Goal: Transaction & Acquisition: Purchase product/service

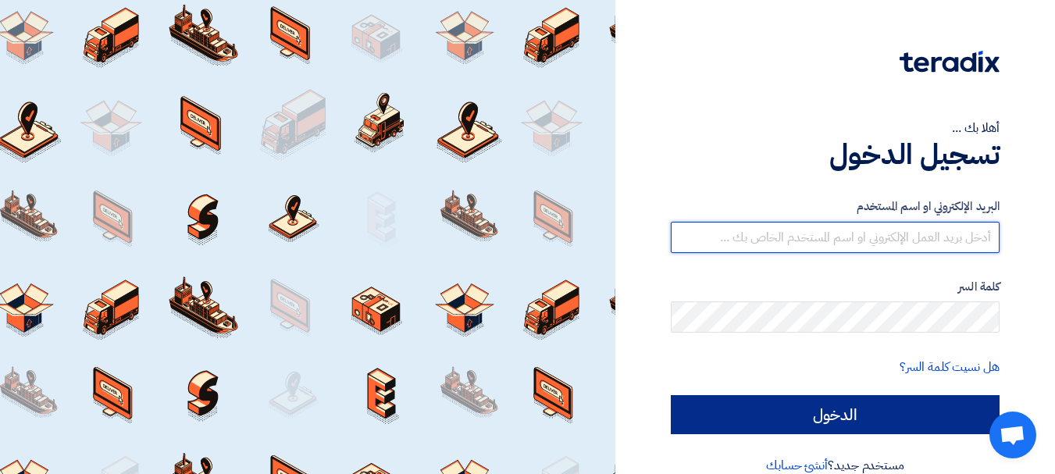
type input "[EMAIL_ADDRESS][DOMAIN_NAME]"
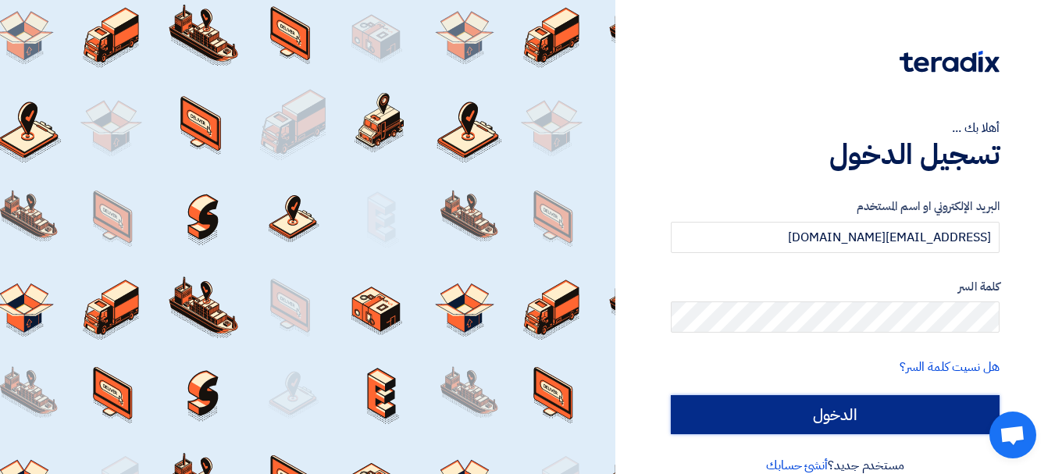
click at [811, 405] on input "الدخول" at bounding box center [835, 414] width 329 height 39
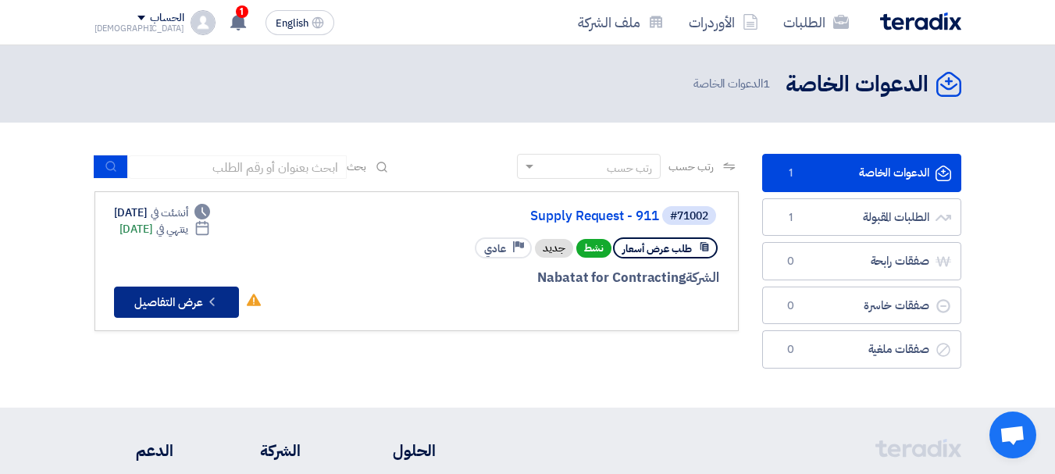
click at [202, 304] on button "Check details عرض التفاصيل" at bounding box center [176, 302] width 125 height 31
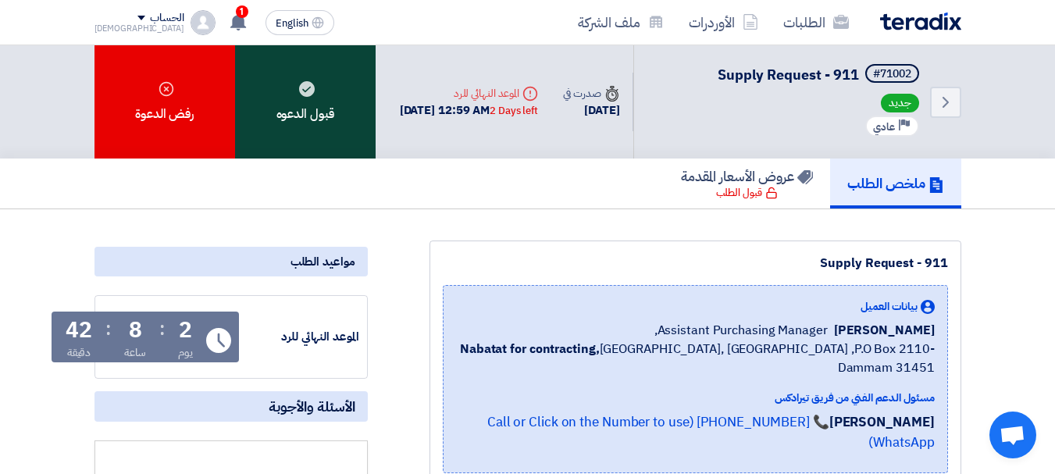
click at [308, 137] on div "قبول الدعوه" at bounding box center [305, 101] width 141 height 113
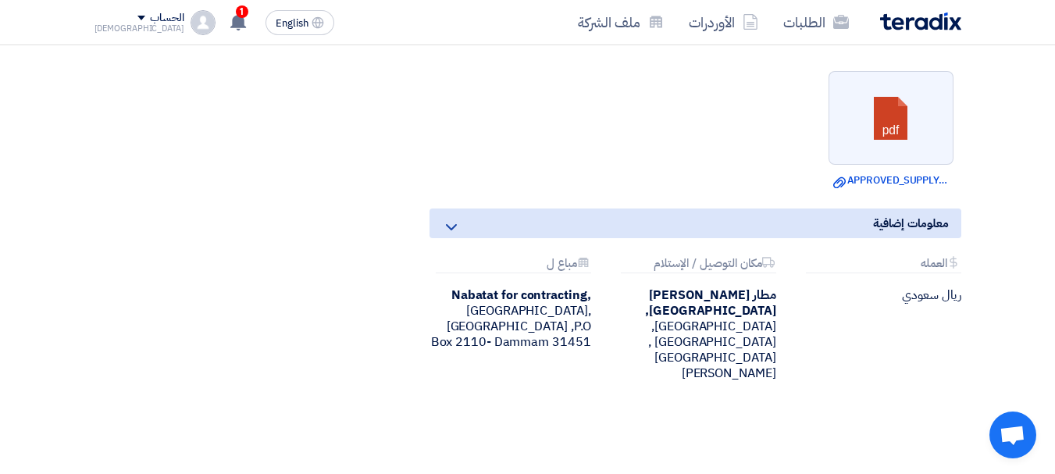
scroll to position [703, 0]
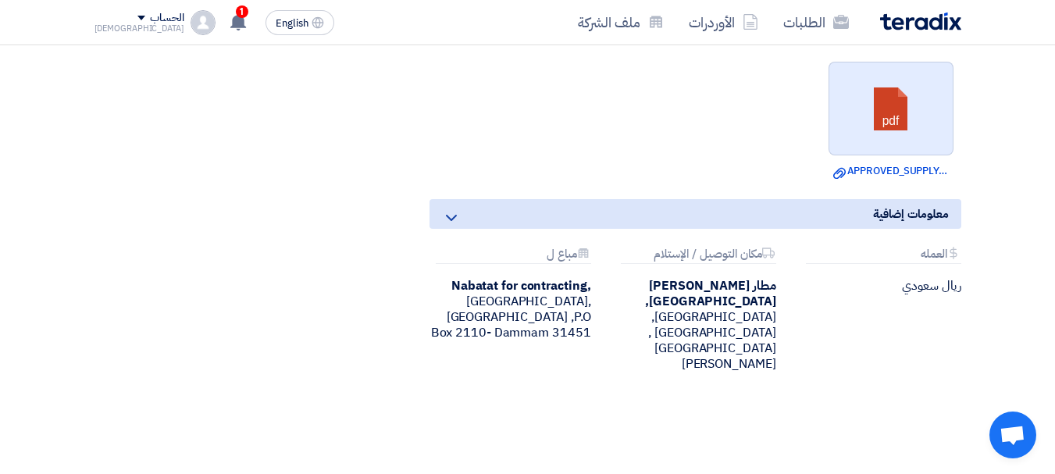
click at [892, 97] on link at bounding box center [891, 109] width 125 height 94
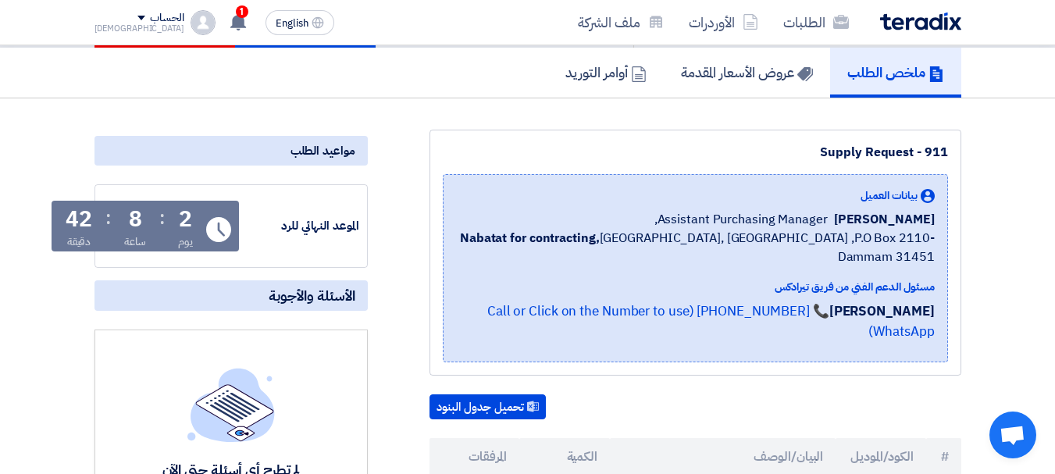
scroll to position [0, 0]
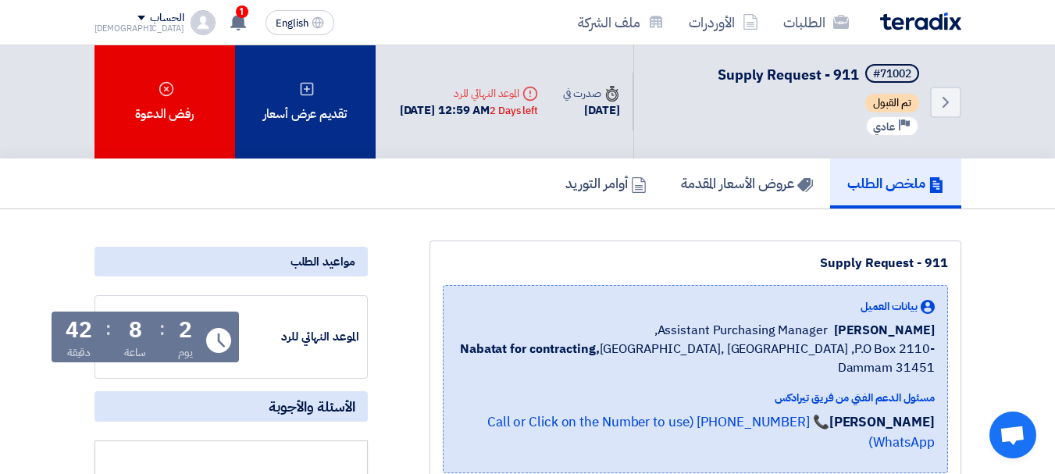
click at [330, 136] on div "تقديم عرض أسعار" at bounding box center [305, 101] width 141 height 113
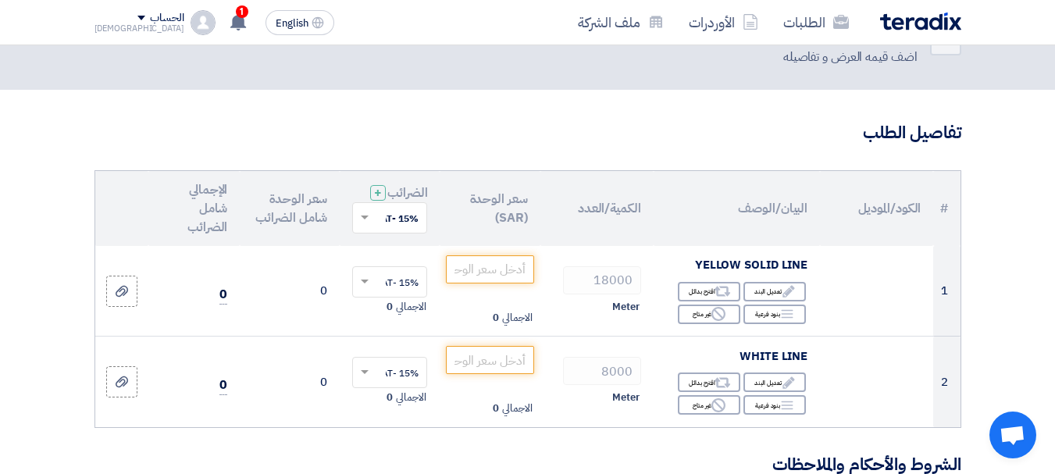
scroll to position [78, 0]
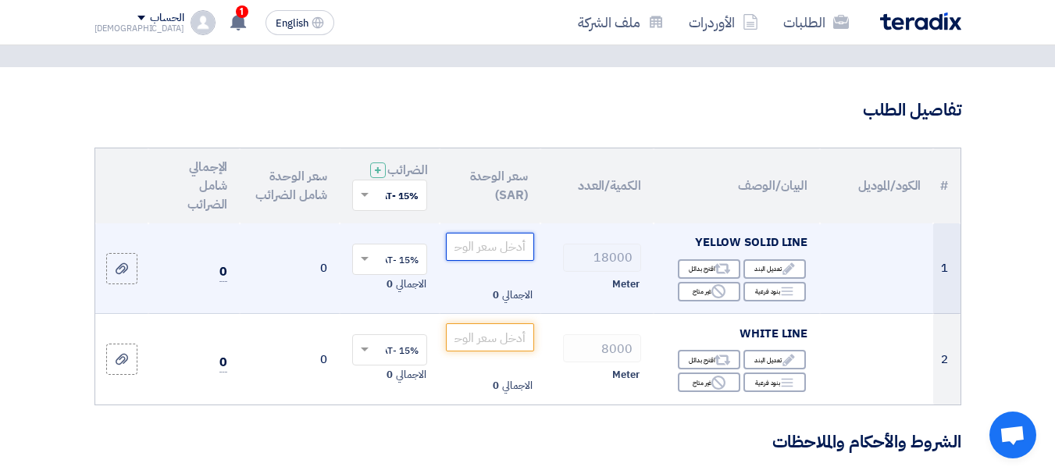
click at [514, 261] on input "number" at bounding box center [489, 247] width 87 height 28
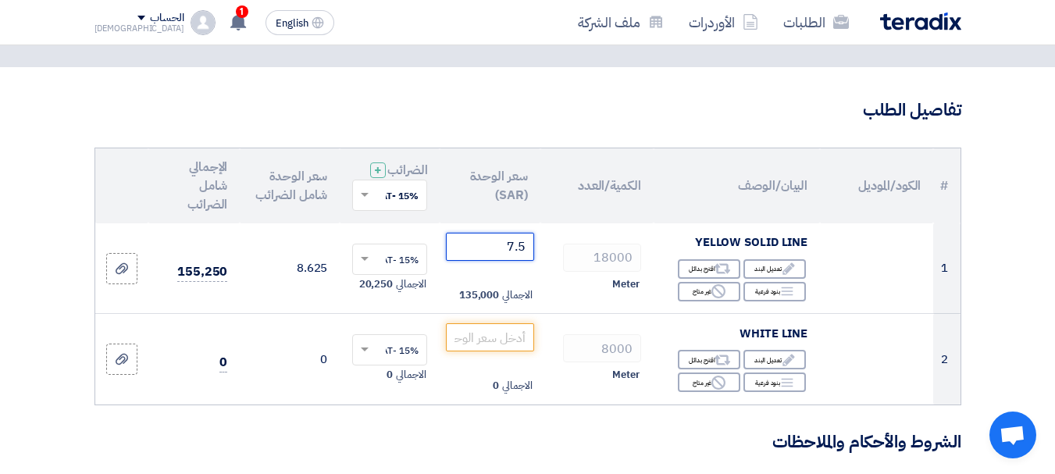
type input "7.5"
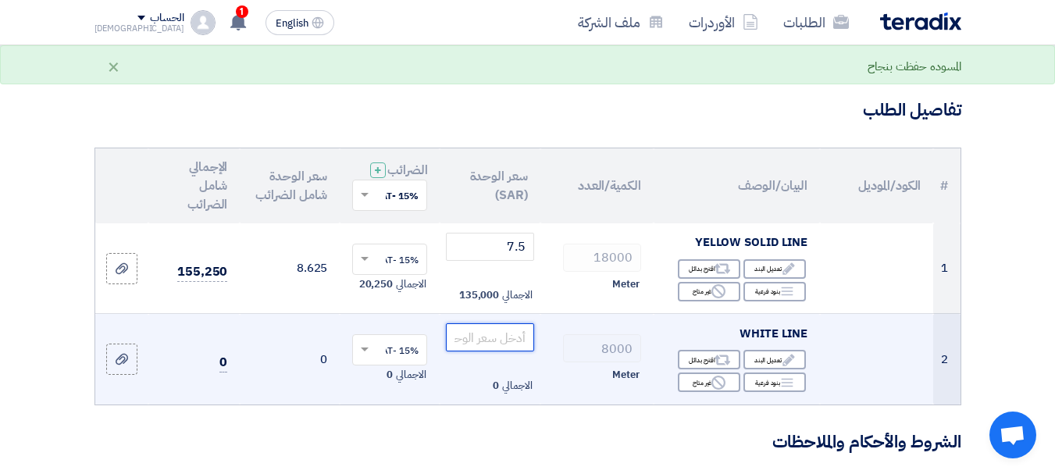
click at [500, 350] on input "number" at bounding box center [489, 337] width 87 height 28
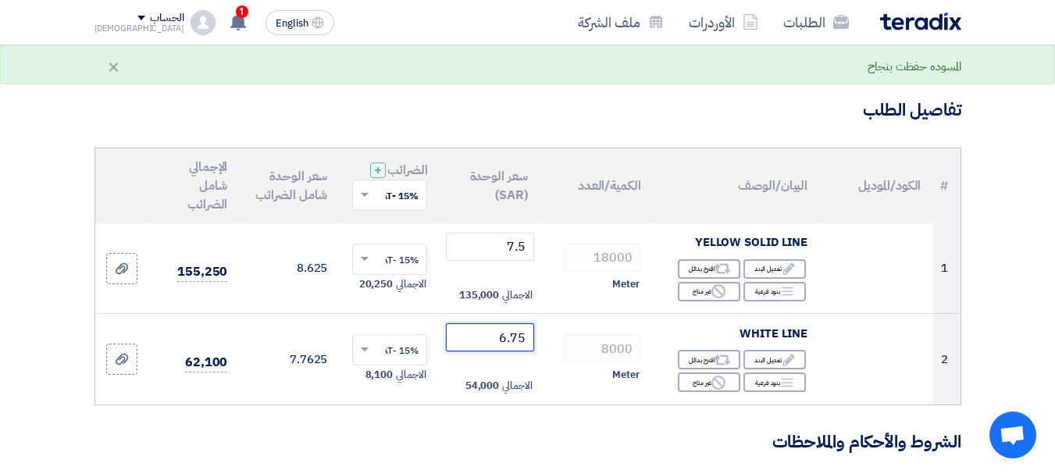
type input "6.75"
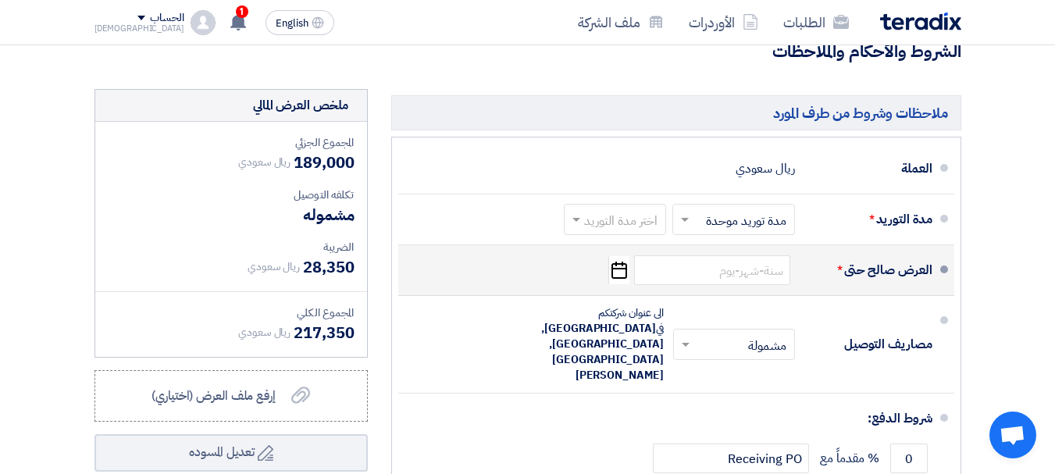
scroll to position [547, 0]
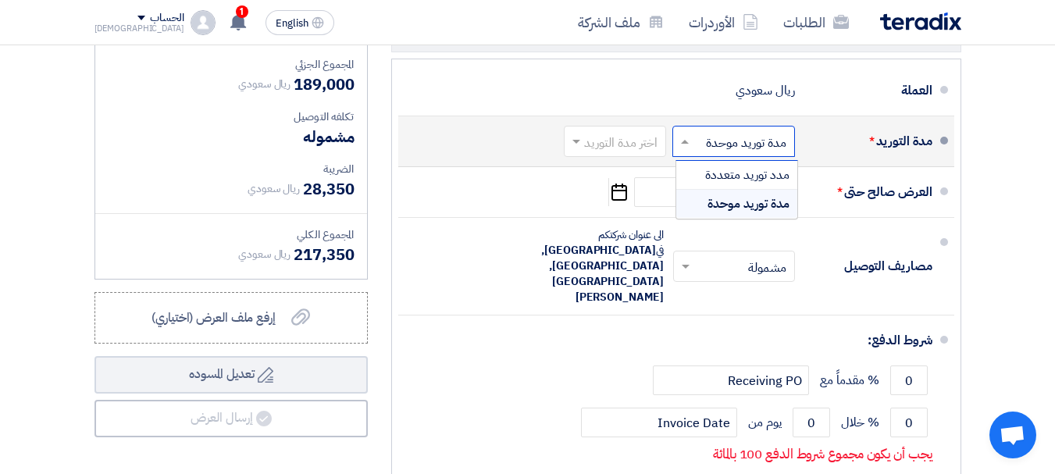
click at [682, 149] on span at bounding box center [683, 142] width 20 height 16
click at [580, 149] on span at bounding box center [574, 142] width 20 height 16
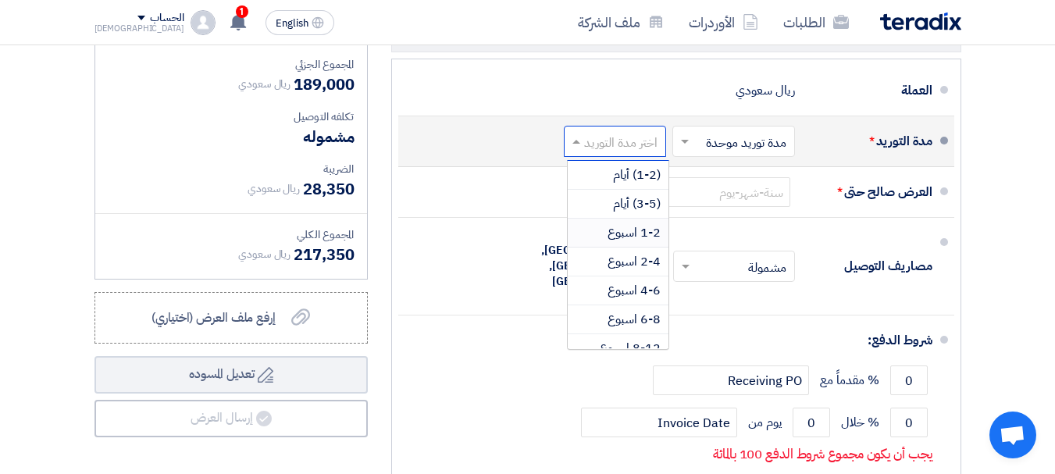
click at [597, 247] on div "1-2 اسبوع" at bounding box center [618, 233] width 101 height 29
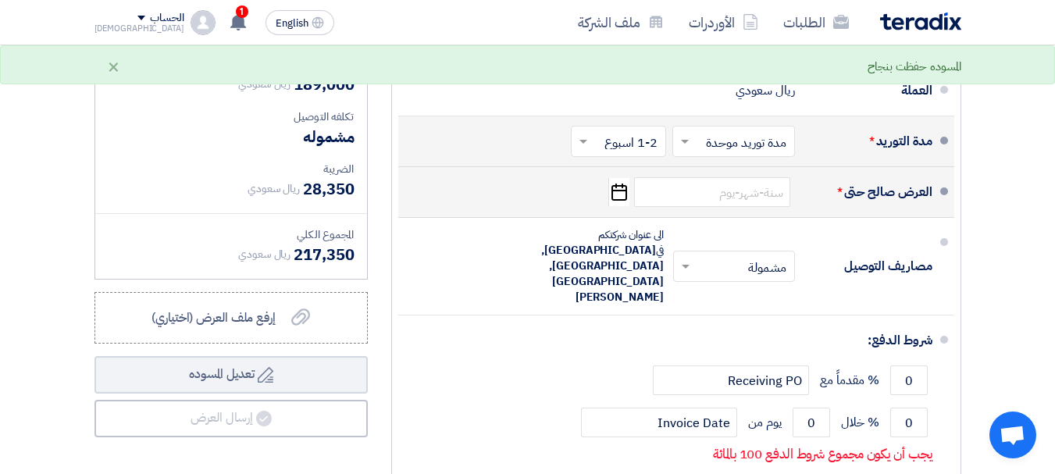
click at [621, 201] on use "button" at bounding box center [619, 191] width 16 height 17
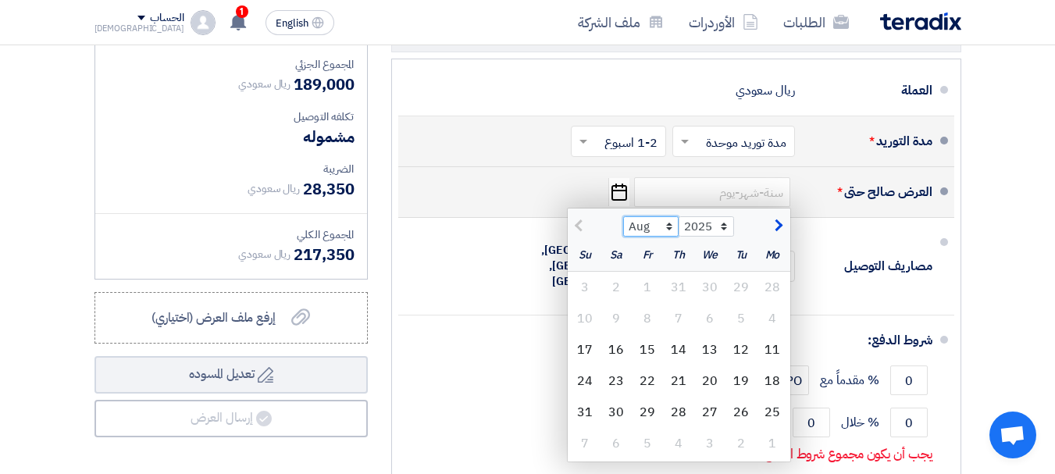
click at [664, 237] on select "Aug Sep Oct Nov Dec" at bounding box center [650, 226] width 55 height 20
select select "9"
click at [623, 229] on select "Aug Sep Oct Nov Dec" at bounding box center [650, 226] width 55 height 20
click at [700, 330] on div "10" at bounding box center [709, 318] width 31 height 31
type input "[DATE]"
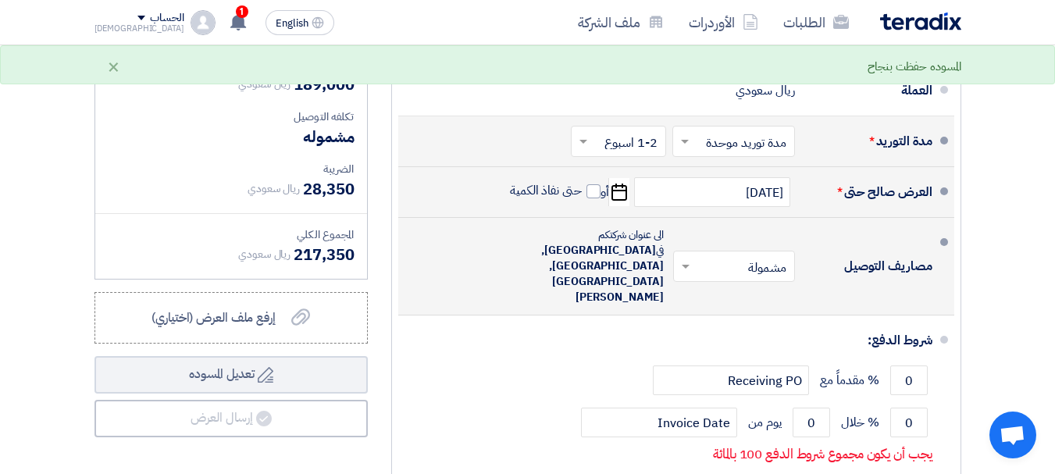
click at [678, 258] on span at bounding box center [684, 266] width 20 height 16
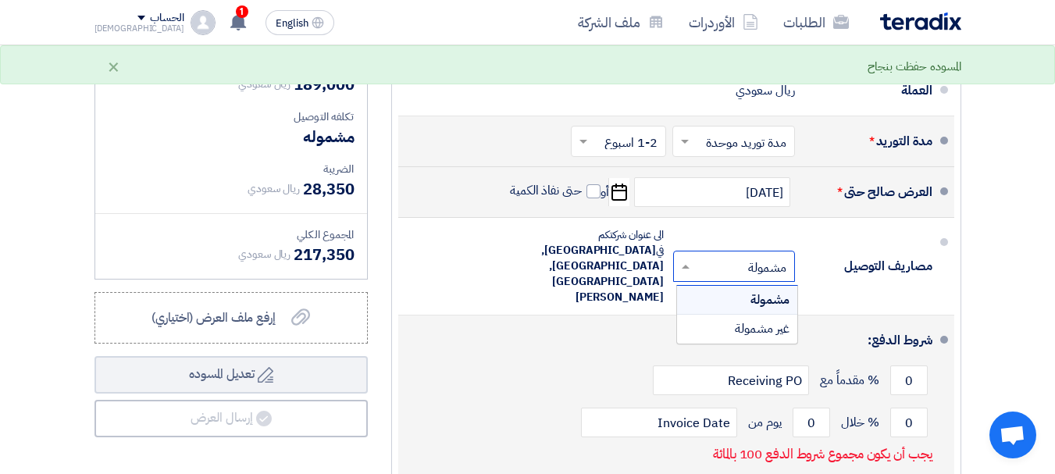
click at [597, 322] on div "شروط الدفع:" at bounding box center [677, 340] width 509 height 37
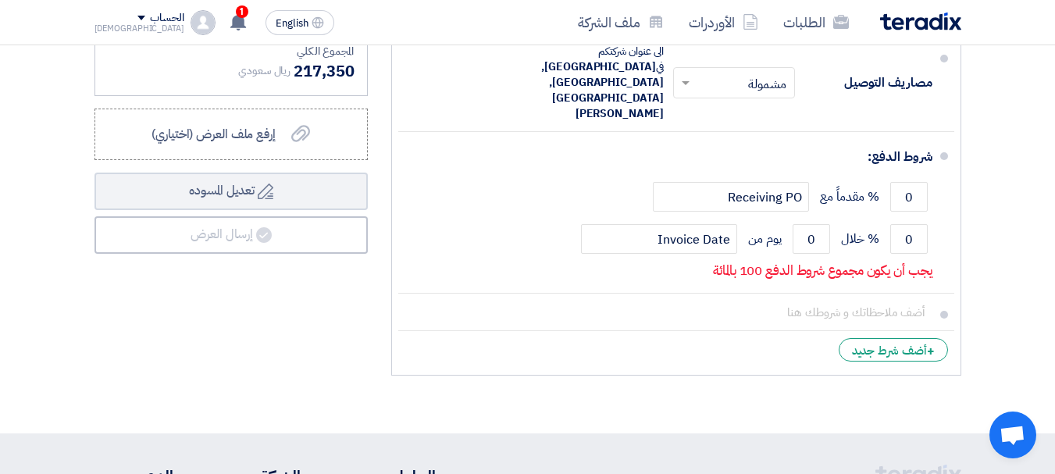
scroll to position [703, 0]
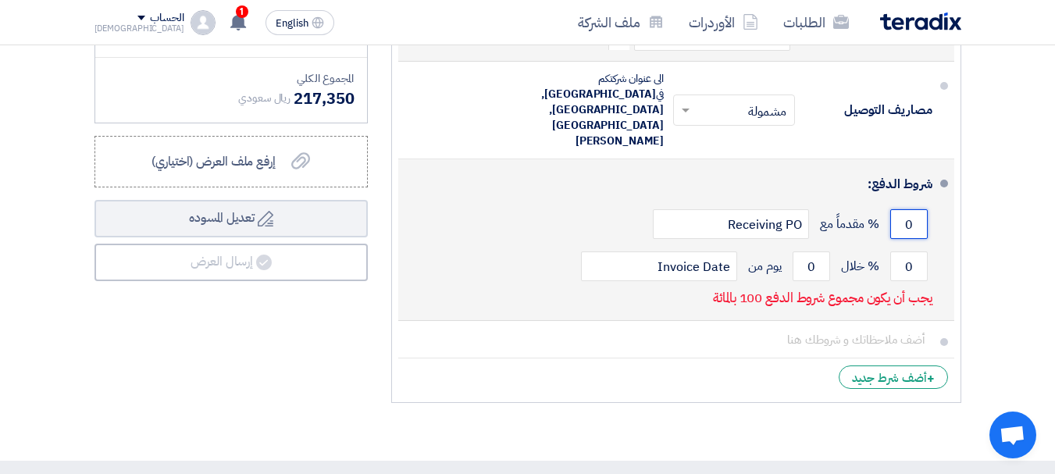
click at [914, 209] on input "0" at bounding box center [908, 224] width 37 height 30
type input "50"
click at [906, 251] on input "0" at bounding box center [908, 266] width 37 height 30
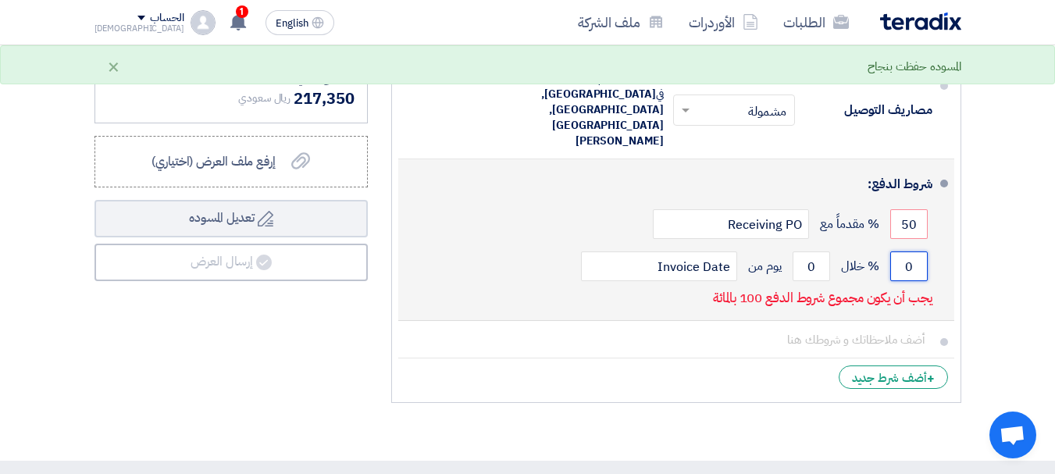
click at [906, 251] on input "0" at bounding box center [908, 266] width 37 height 30
drag, startPoint x: 908, startPoint y: 236, endPoint x: 920, endPoint y: 237, distance: 11.8
click at [920, 251] on input "0" at bounding box center [908, 266] width 37 height 30
type input "50"
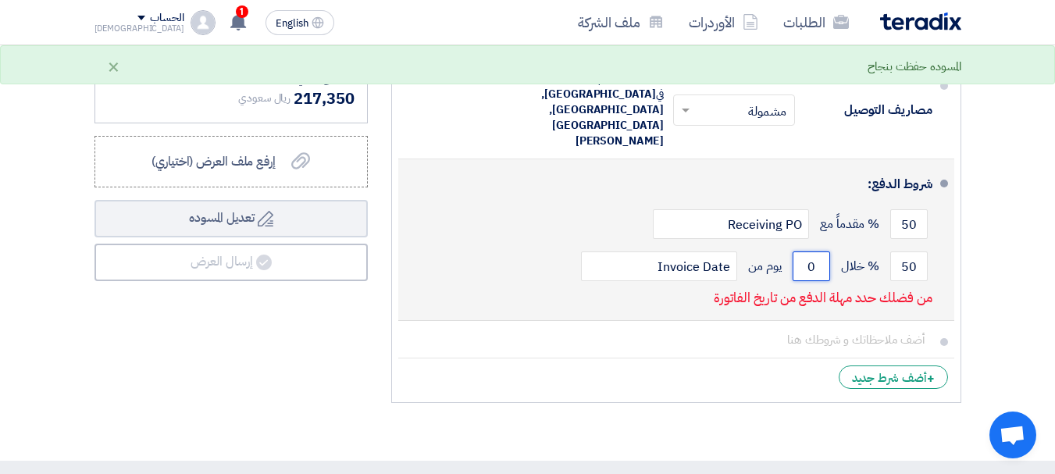
click at [801, 251] on input "0" at bounding box center [810, 266] width 37 height 30
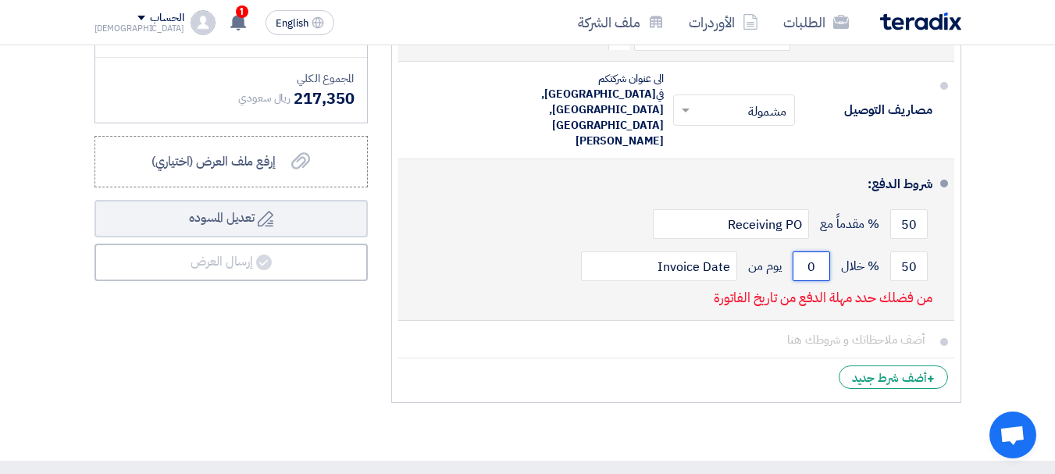
click at [801, 251] on input "0" at bounding box center [810, 266] width 37 height 30
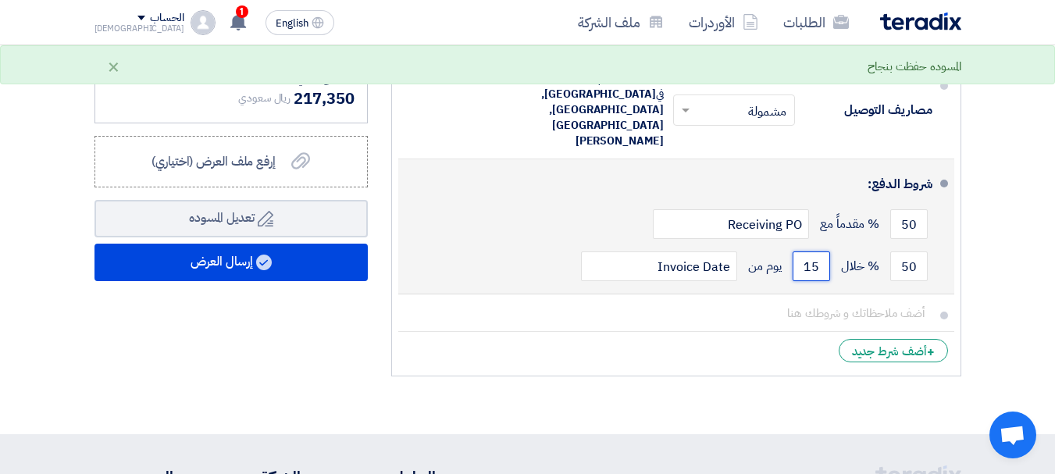
type input "15"
click at [490, 245] on div "50 % خلال 15 يوم من Invoice Date" at bounding box center [672, 266] width 522 height 42
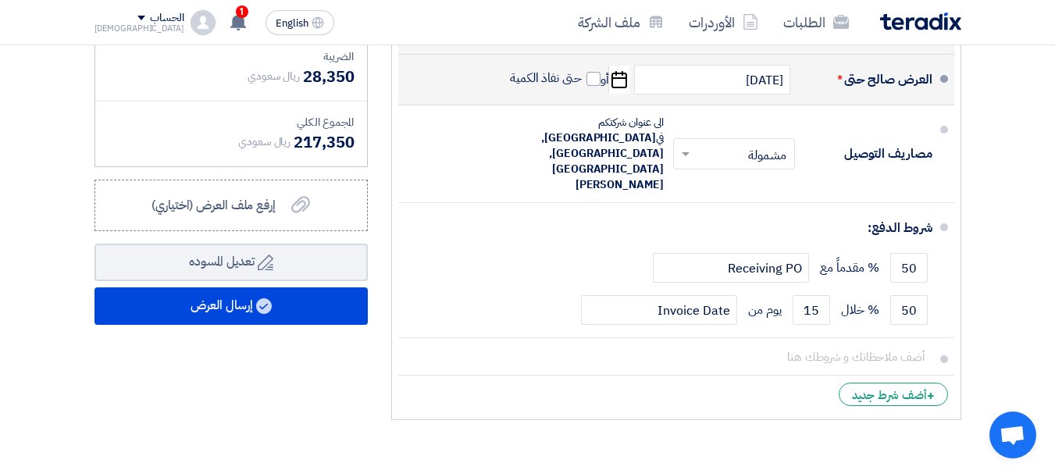
scroll to position [625, 0]
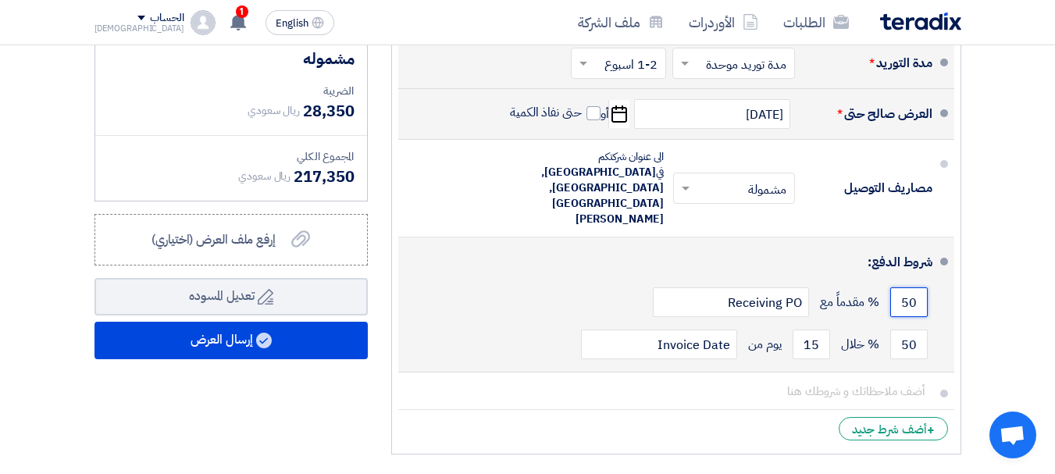
click at [903, 287] on input "50" at bounding box center [908, 302] width 37 height 30
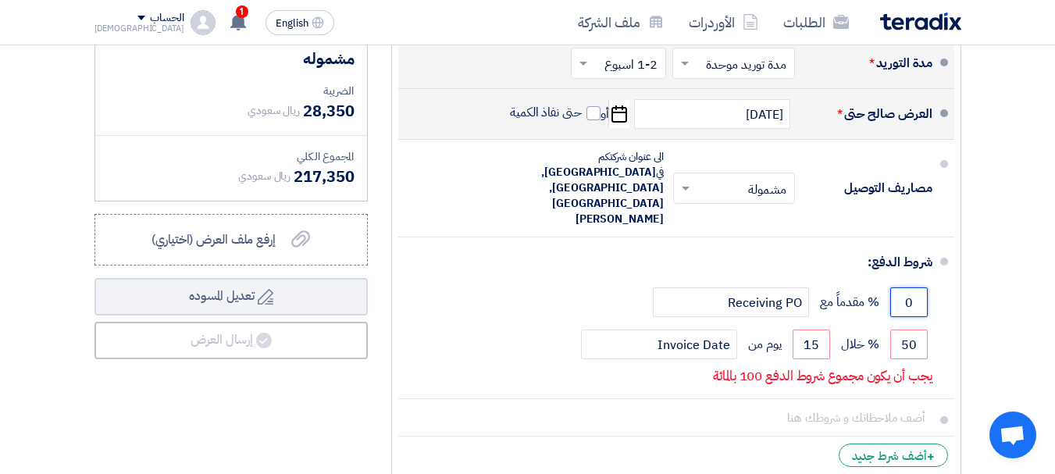
type input "0"
click at [1020, 255] on section "تفاصيل الطلب # الكود/الموديل البيان/الوصف الكمية/العدد سعر الوحدة (SAR) الضرائب…" at bounding box center [527, 30] width 1055 height 1018
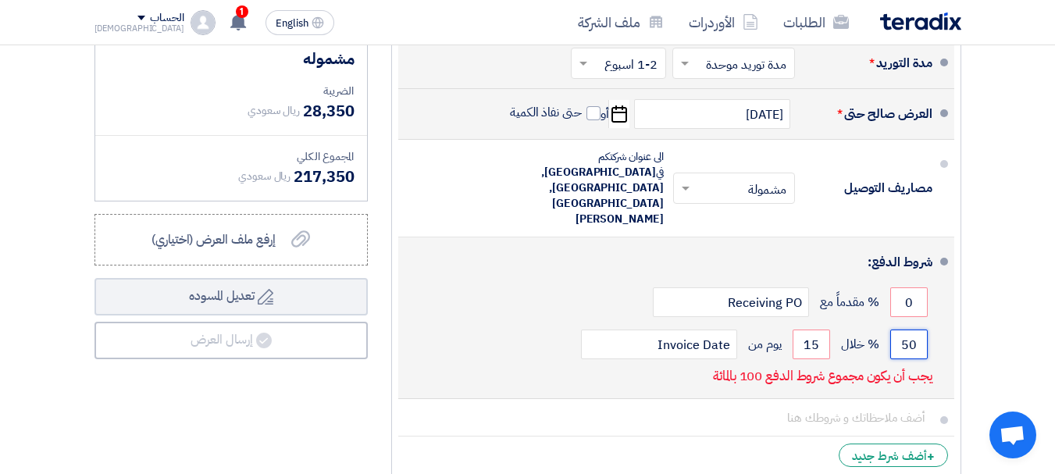
click at [914, 329] on input "50" at bounding box center [908, 344] width 37 height 30
click at [912, 329] on input "50" at bounding box center [908, 344] width 37 height 30
click at [917, 329] on input "500" at bounding box center [908, 344] width 37 height 30
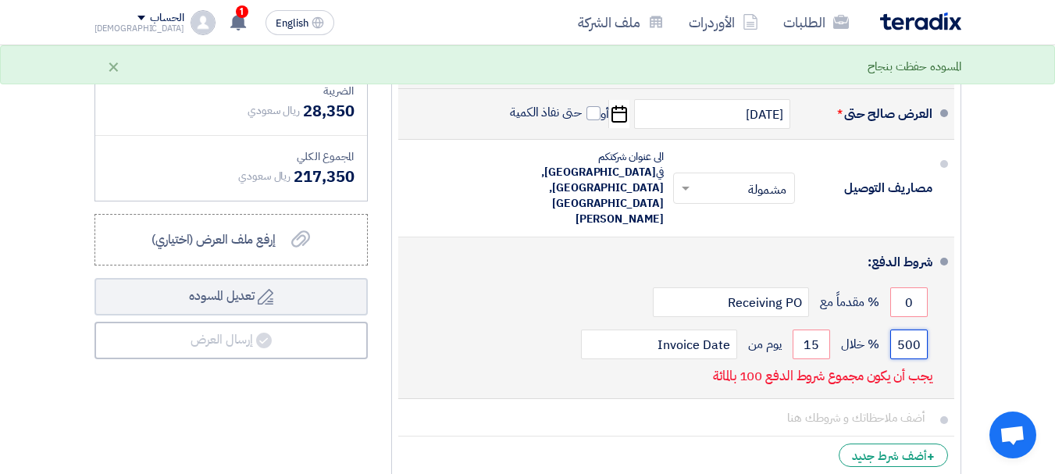
click at [917, 329] on input "500" at bounding box center [908, 344] width 37 height 30
type input "0"
click at [804, 329] on input "15" at bounding box center [810, 344] width 37 height 30
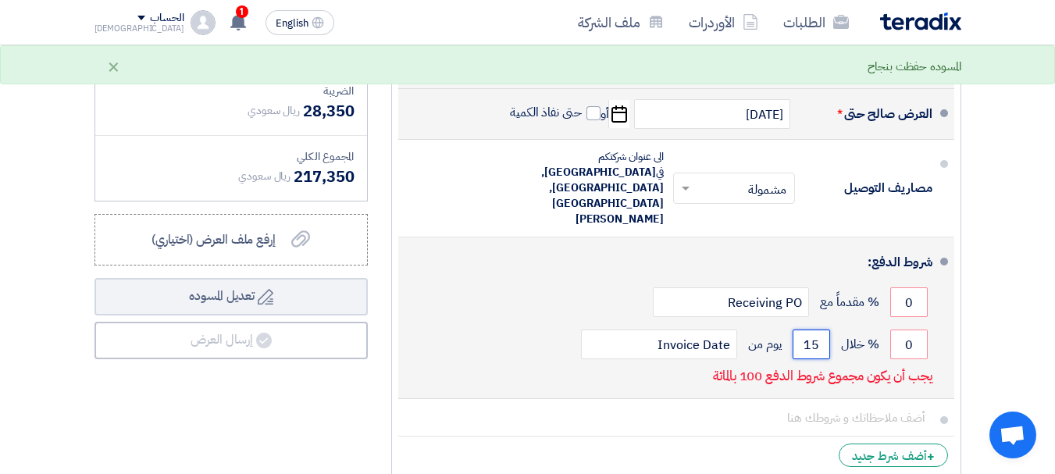
click at [804, 329] on input "15" at bounding box center [810, 344] width 37 height 30
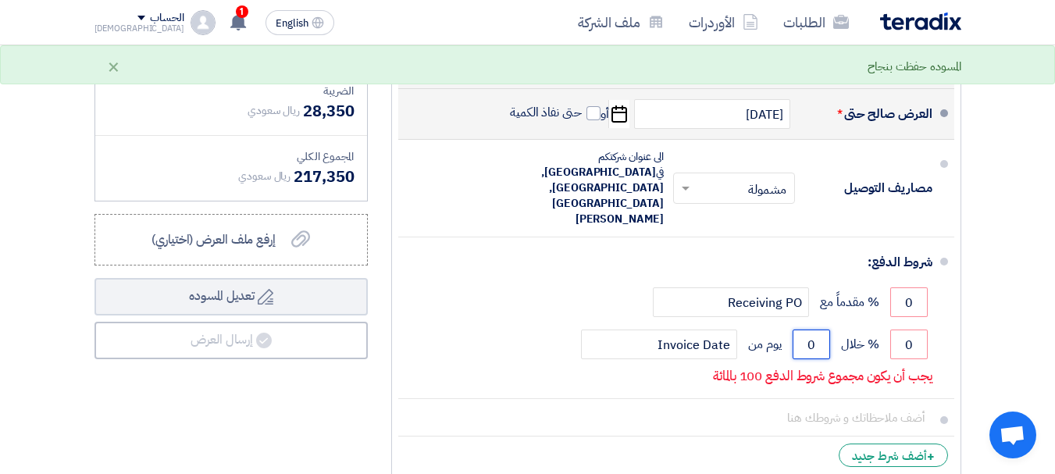
type input "0"
click at [1015, 281] on section "تفاصيل الطلب # الكود/الموديل البيان/الوصف الكمية/العدد سعر الوحدة (SAR) الضرائب…" at bounding box center [527, 30] width 1055 height 1018
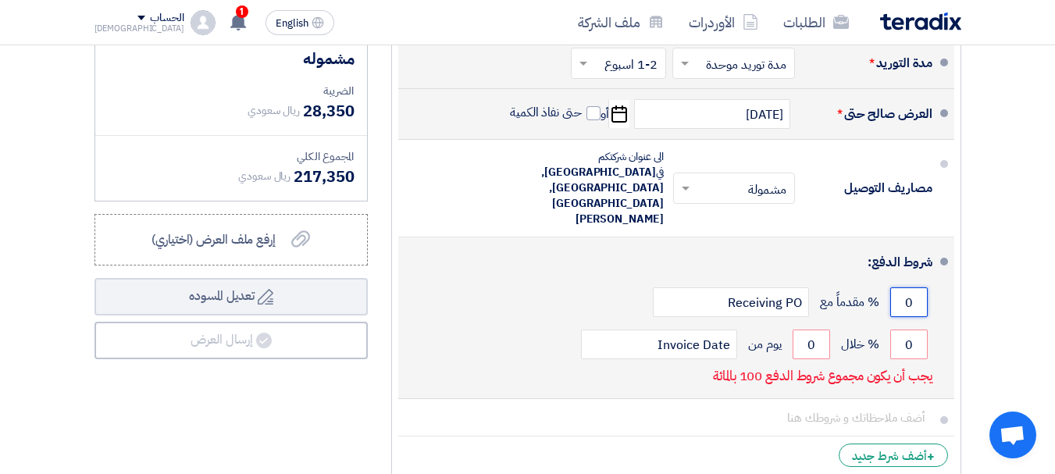
click at [900, 287] on input "0" at bounding box center [908, 302] width 37 height 30
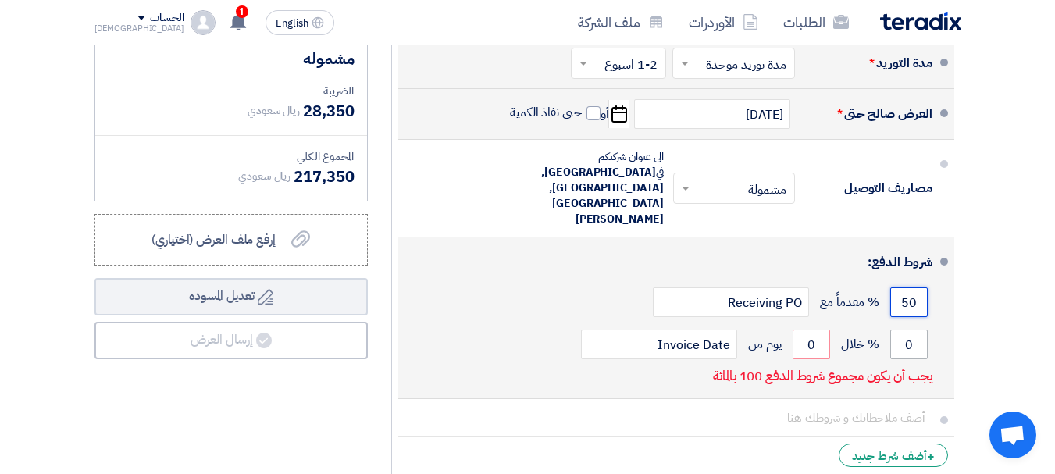
type input "50"
click at [907, 329] on input "0" at bounding box center [908, 344] width 37 height 30
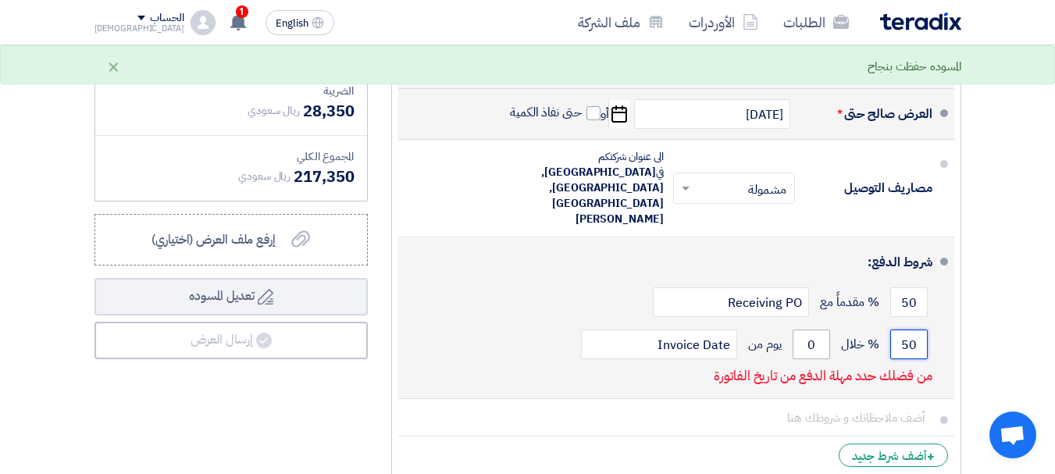
type input "50"
click at [818, 329] on input "0" at bounding box center [810, 344] width 37 height 30
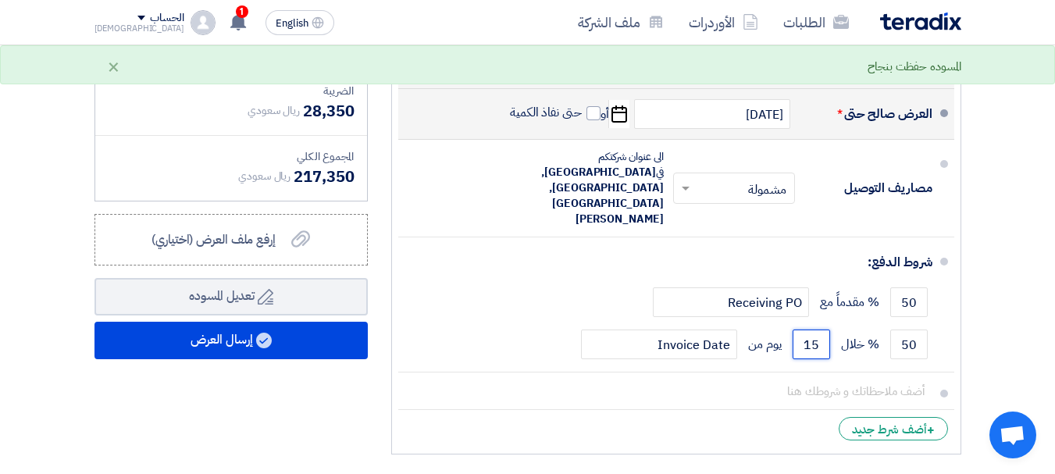
type input "15"
click at [995, 286] on section "تفاصيل الطلب # الكود/الموديل البيان/الوصف الكمية/العدد سعر الوحدة (SAR) الضرائب…" at bounding box center [527, 17] width 1055 height 992
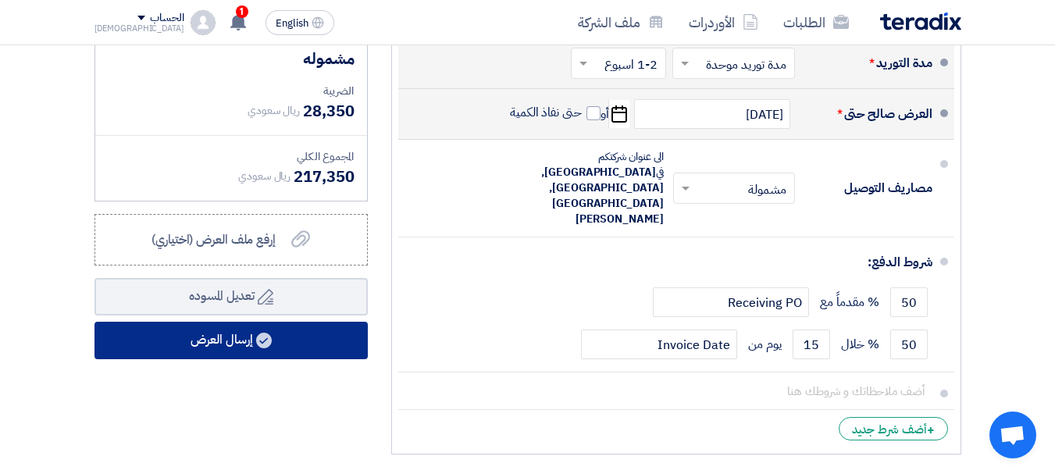
click at [273, 353] on button "إرسال العرض" at bounding box center [230, 340] width 273 height 37
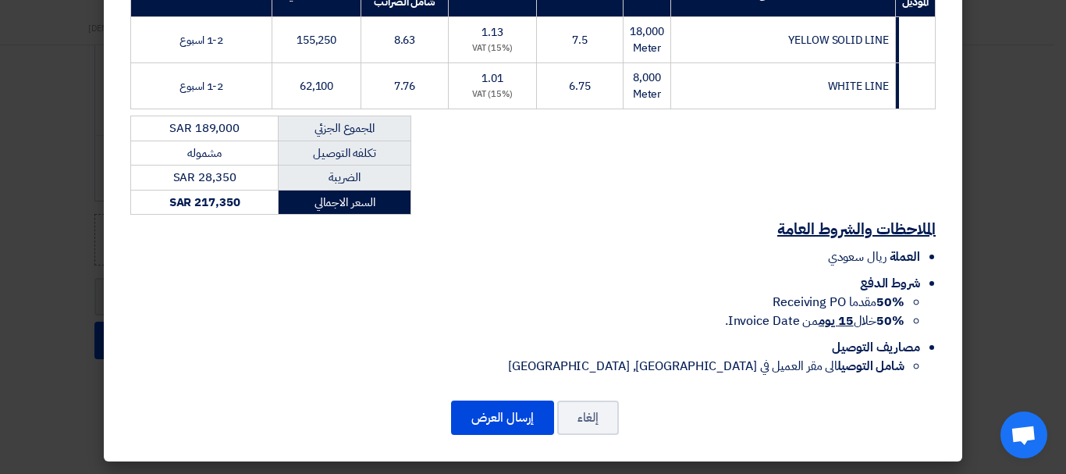
scroll to position [281, 0]
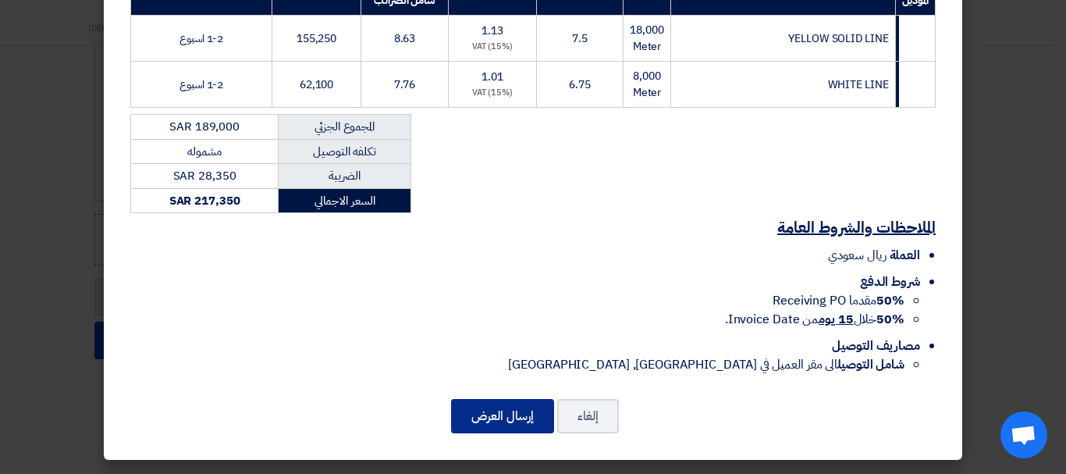
click at [520, 425] on button "إرسال العرض" at bounding box center [502, 416] width 103 height 34
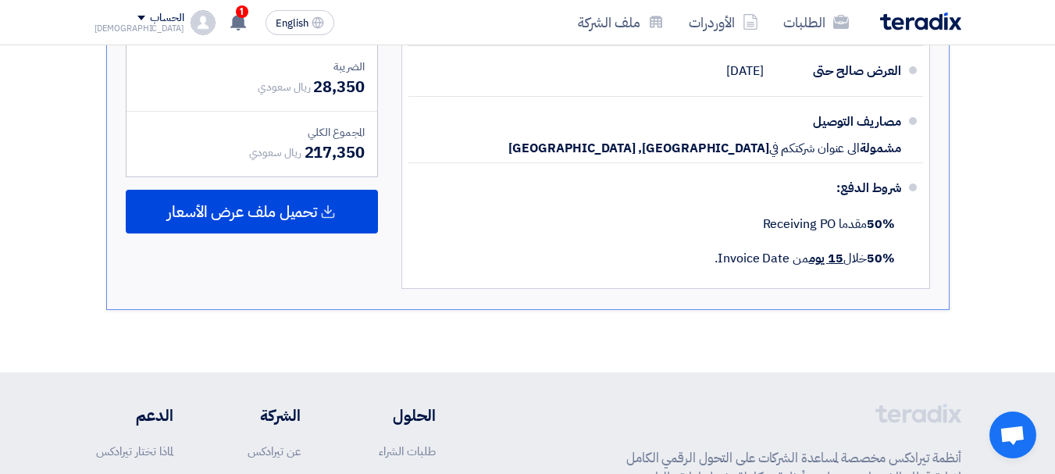
scroll to position [859, 0]
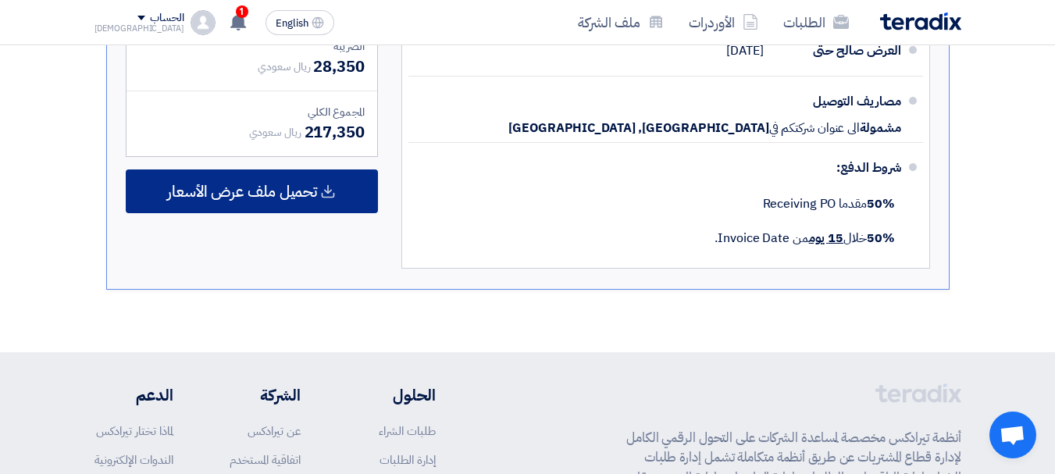
click at [258, 198] on span "تحميل ملف عرض الأسعار" at bounding box center [242, 191] width 150 height 14
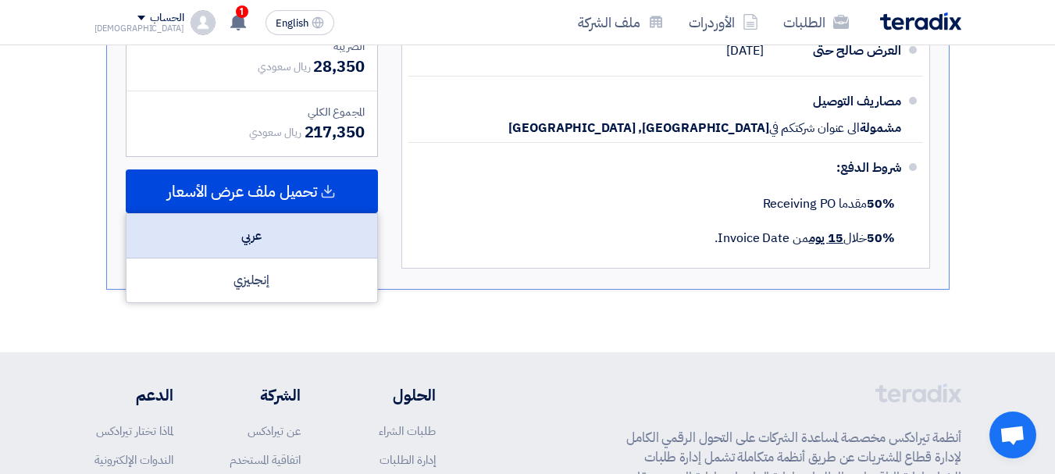
click at [262, 235] on div "عربي" at bounding box center [251, 236] width 251 height 45
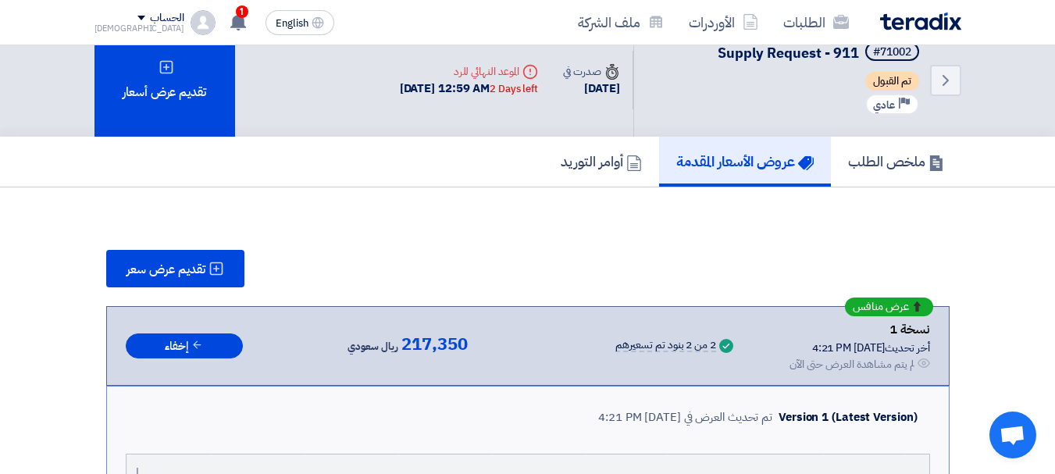
scroll to position [0, 0]
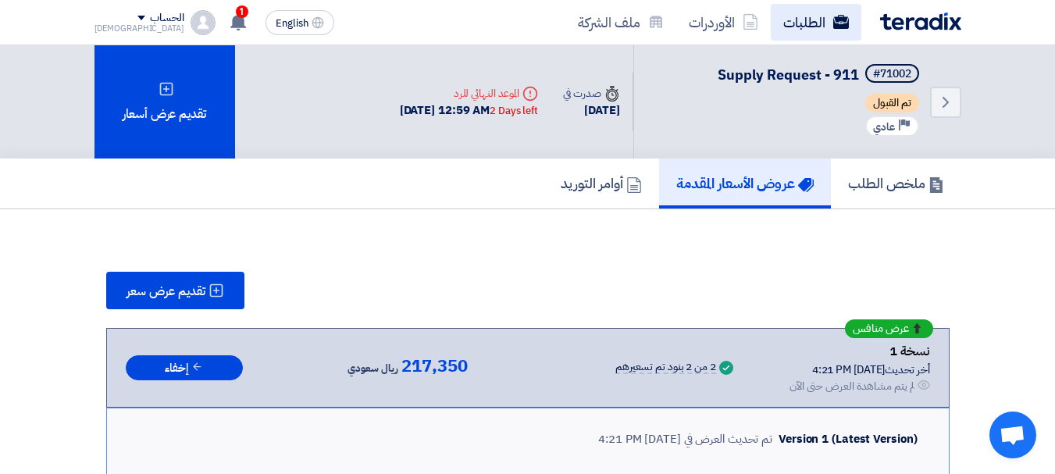
click at [800, 9] on link "الطلبات" at bounding box center [816, 22] width 91 height 37
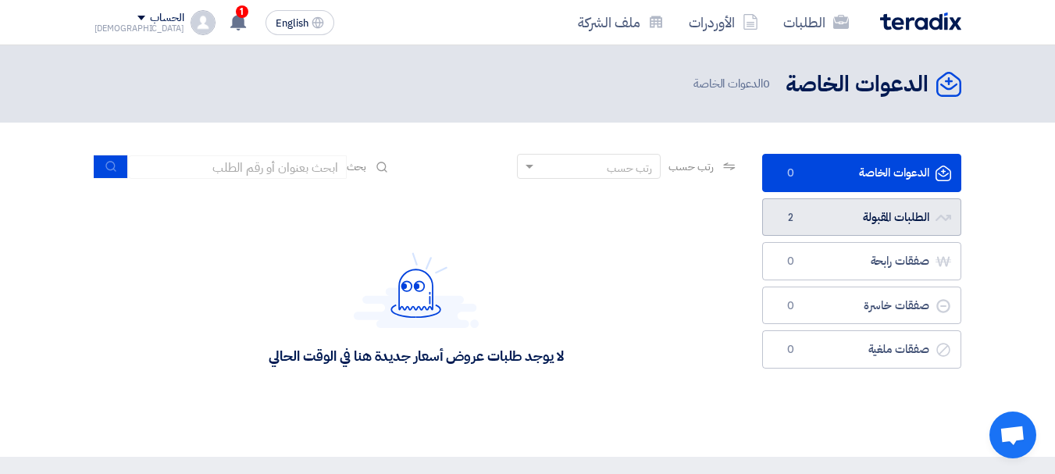
click at [881, 220] on link "الطلبات المقبولة الطلبات المقبولة 2" at bounding box center [861, 217] width 199 height 38
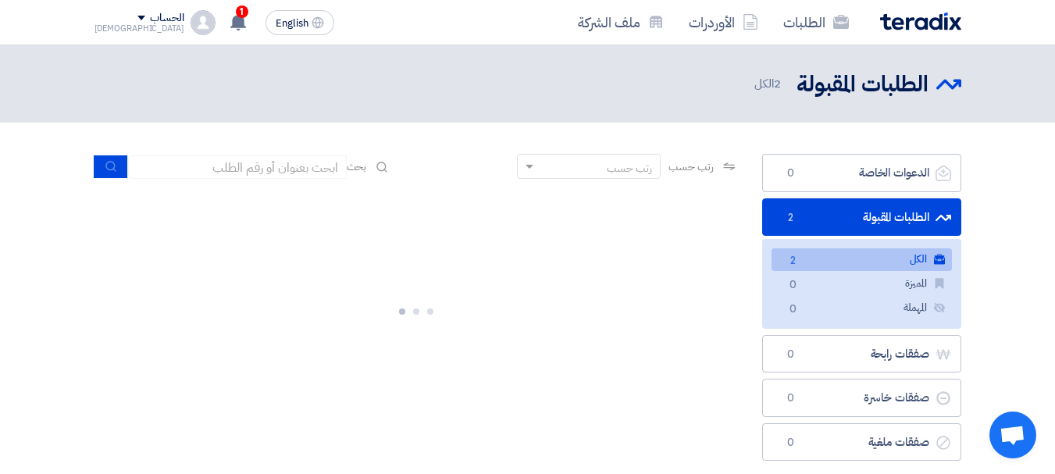
click at [876, 258] on link "الكل الكل 2" at bounding box center [861, 259] width 180 height 23
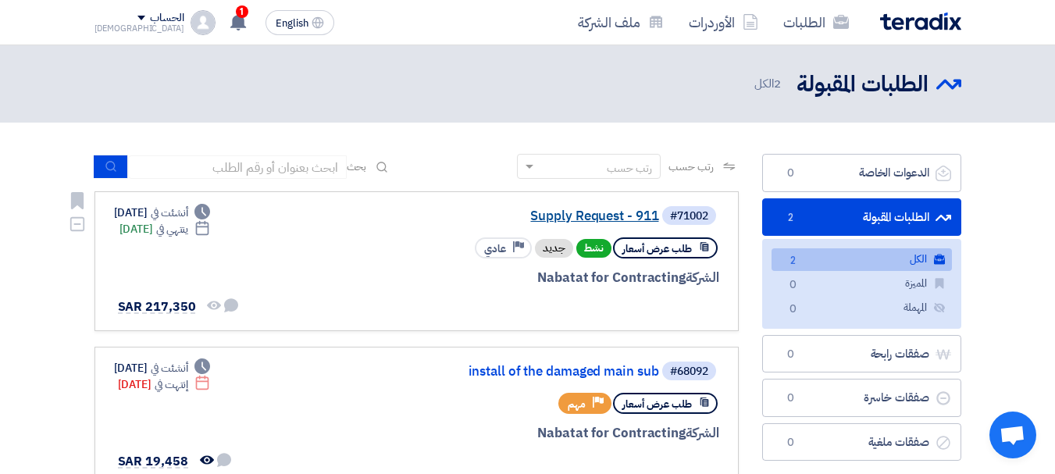
click at [596, 211] on link "Supply Request - 911" at bounding box center [503, 216] width 312 height 14
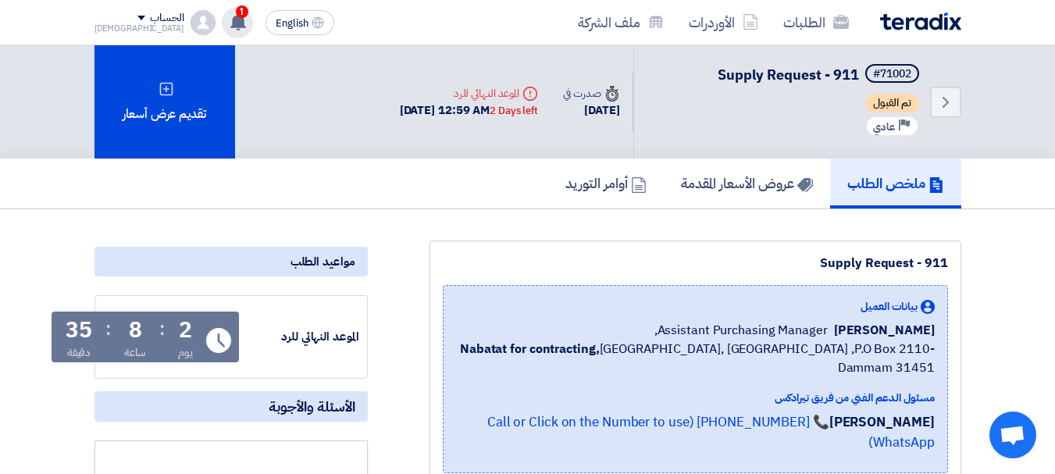
click at [230, 20] on use at bounding box center [238, 21] width 16 height 17
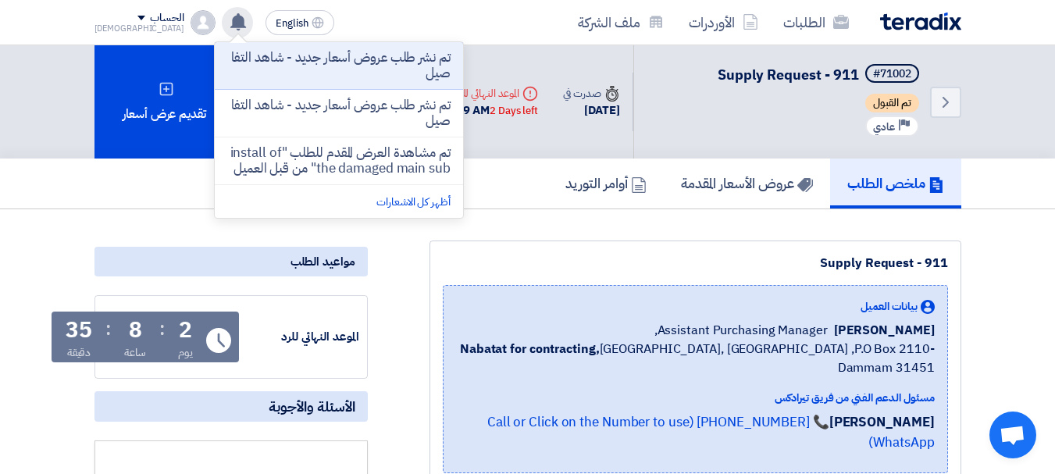
click at [230, 20] on use at bounding box center [238, 21] width 16 height 17
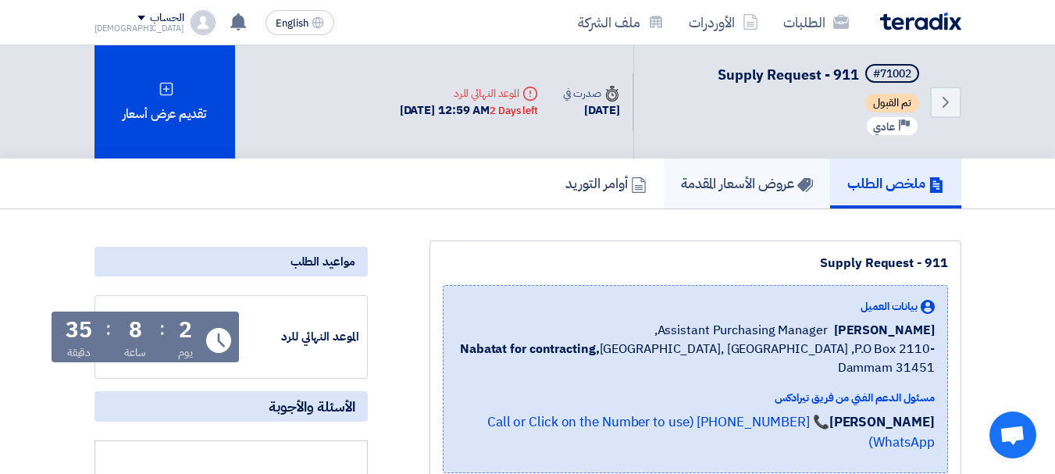
click at [717, 189] on h5 "عروض الأسعار المقدمة" at bounding box center [747, 183] width 132 height 18
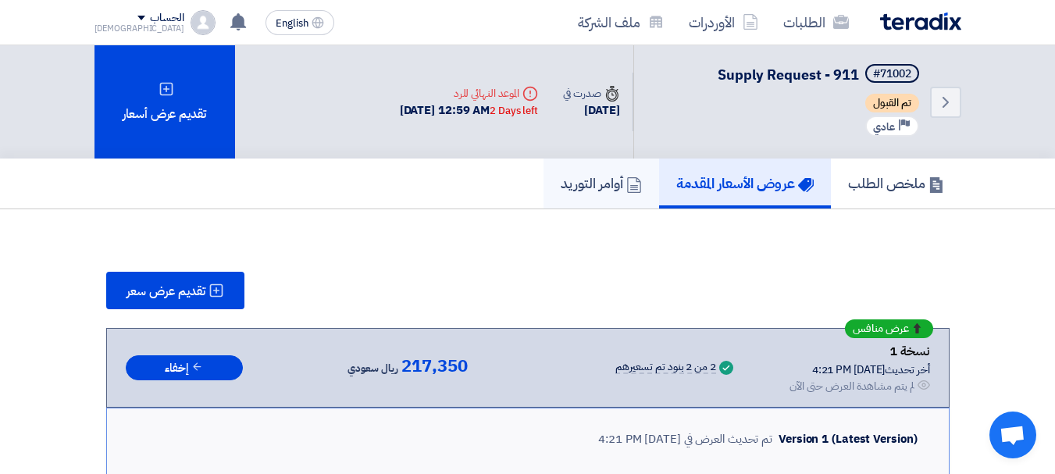
click at [566, 182] on h5 "أوامر التوريد" at bounding box center [601, 183] width 81 height 18
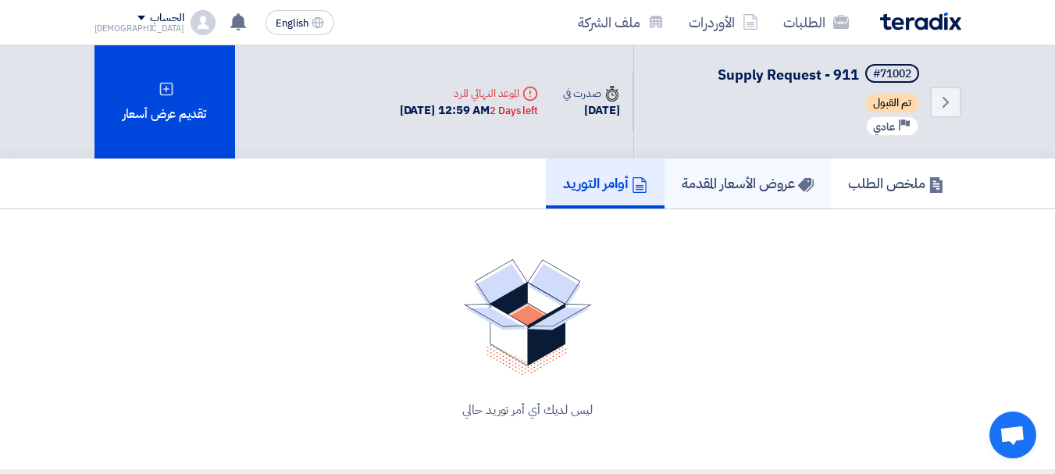
click at [723, 169] on link "عروض الأسعار المقدمة" at bounding box center [747, 183] width 166 height 50
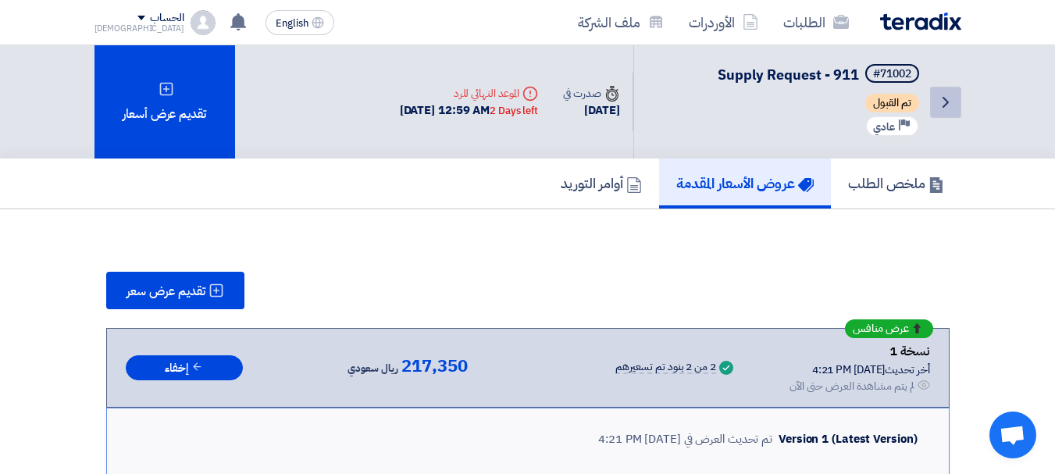
click at [953, 107] on icon "Back" at bounding box center [945, 102] width 19 height 19
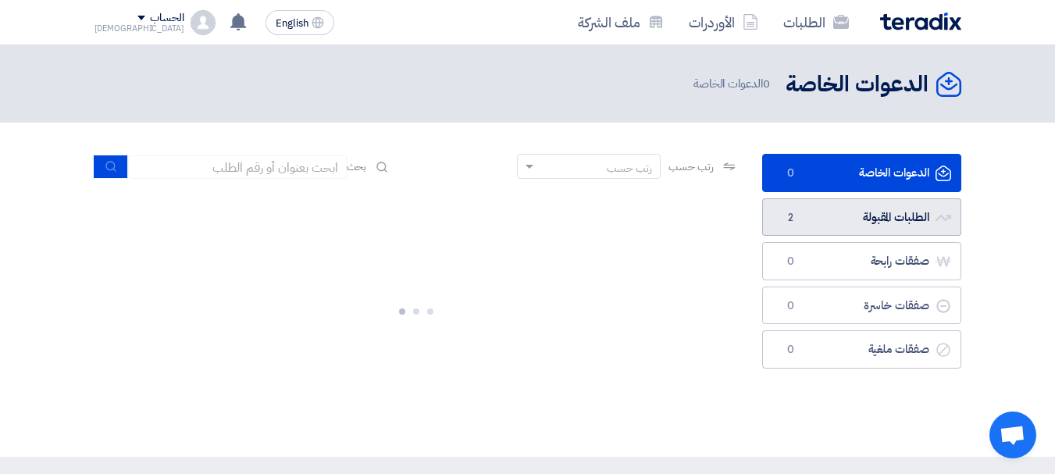
click at [881, 212] on link "الطلبات المقبولة الطلبات المقبولة 2" at bounding box center [861, 217] width 199 height 38
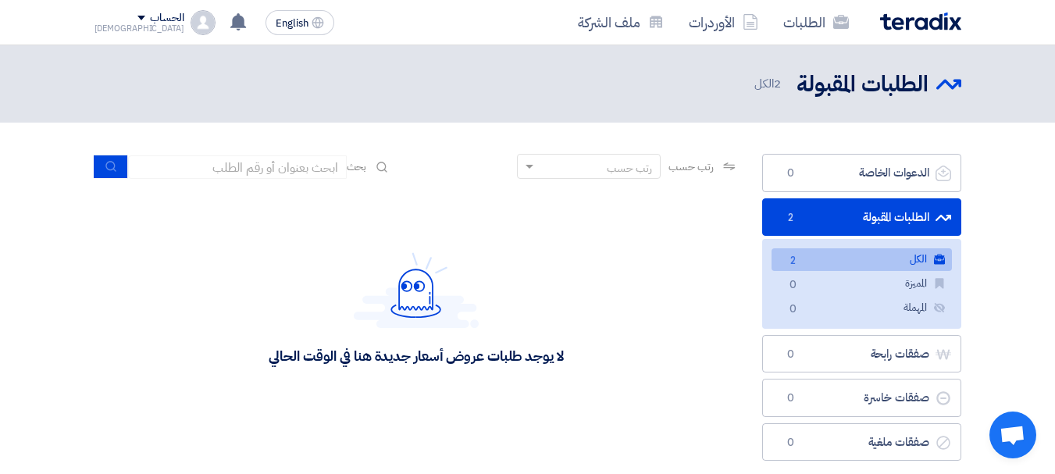
click at [880, 258] on link "الكل الكل 2" at bounding box center [861, 259] width 180 height 23
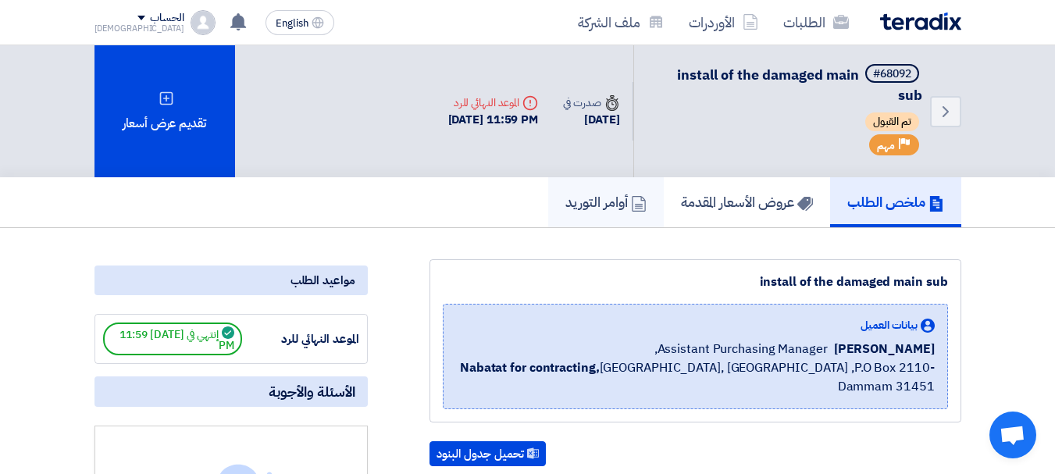
click at [611, 214] on link "أوامر التوريد" at bounding box center [606, 202] width 116 height 50
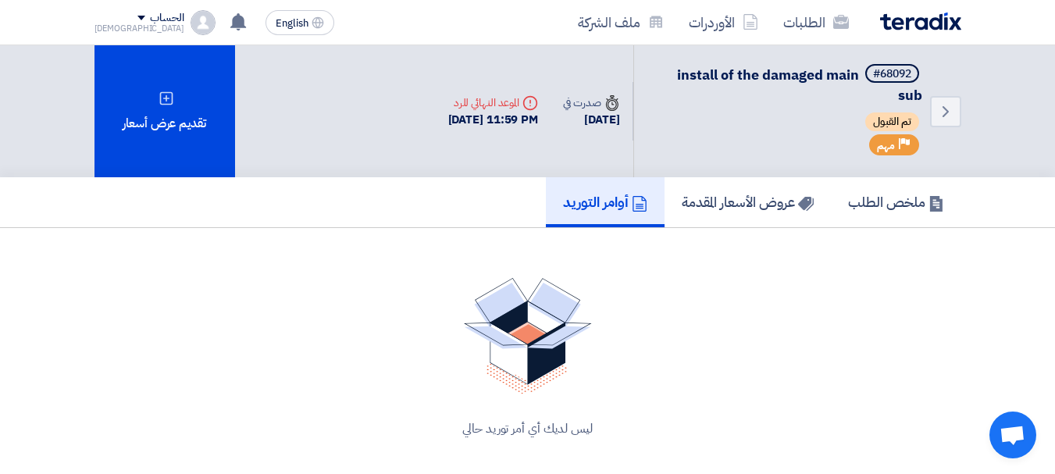
click at [650, 212] on link "أوامر التوريد" at bounding box center [605, 202] width 119 height 50
click at [700, 202] on h5 "عروض الأسعار المقدمة" at bounding box center [748, 202] width 132 height 18
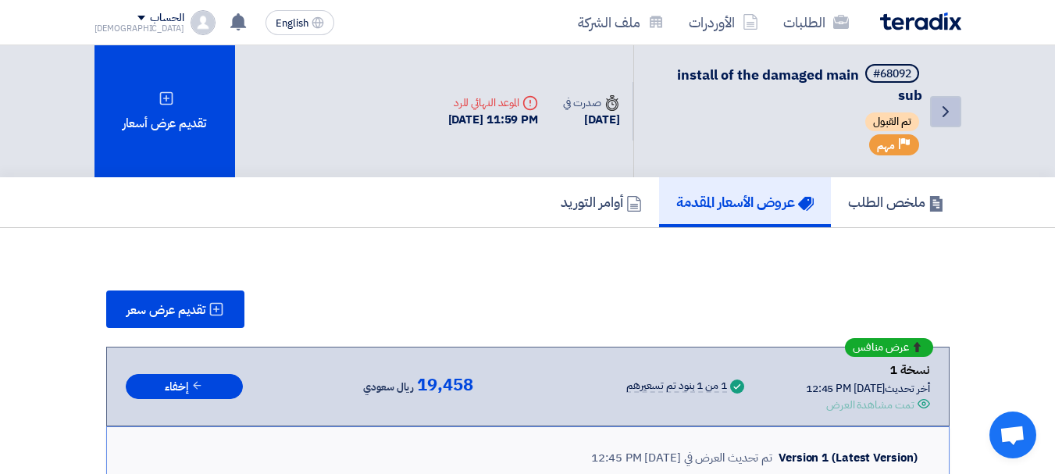
click at [939, 109] on icon "Back" at bounding box center [945, 111] width 19 height 19
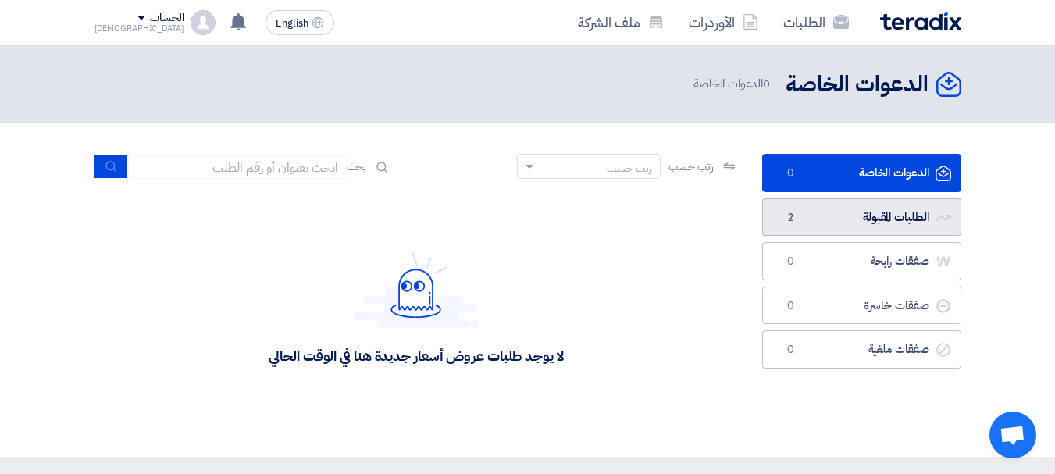
click at [848, 222] on link "الطلبات المقبولة الطلبات المقبولة 2" at bounding box center [861, 217] width 199 height 38
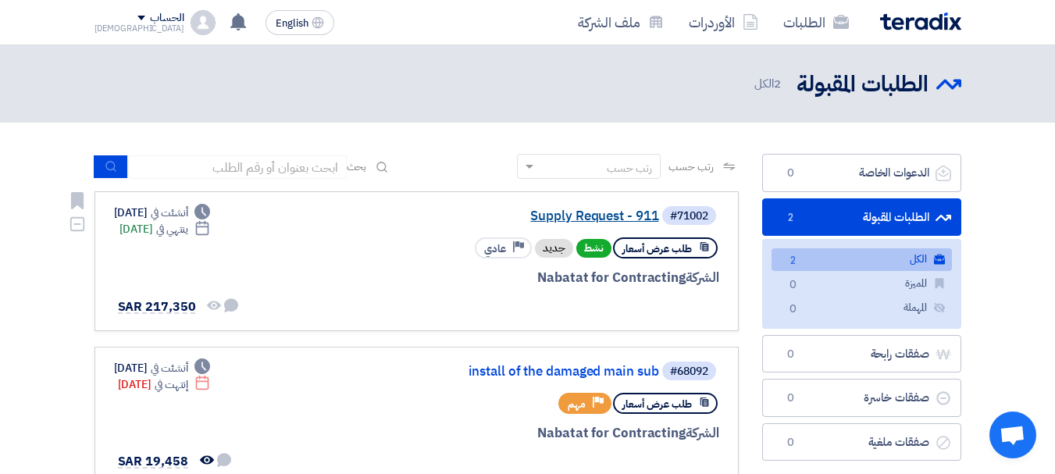
click at [588, 213] on link "Supply Request - 911" at bounding box center [503, 216] width 312 height 14
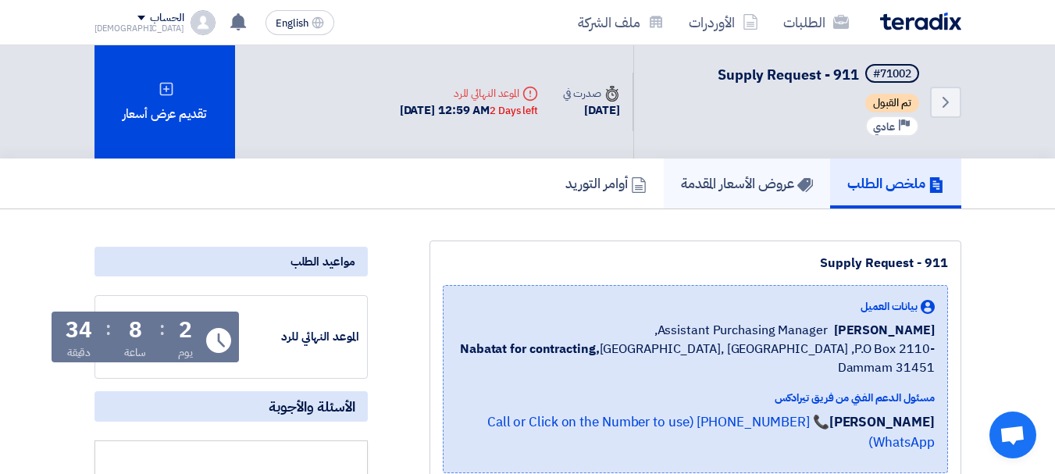
click at [761, 185] on h5 "عروض الأسعار المقدمة" at bounding box center [747, 183] width 132 height 18
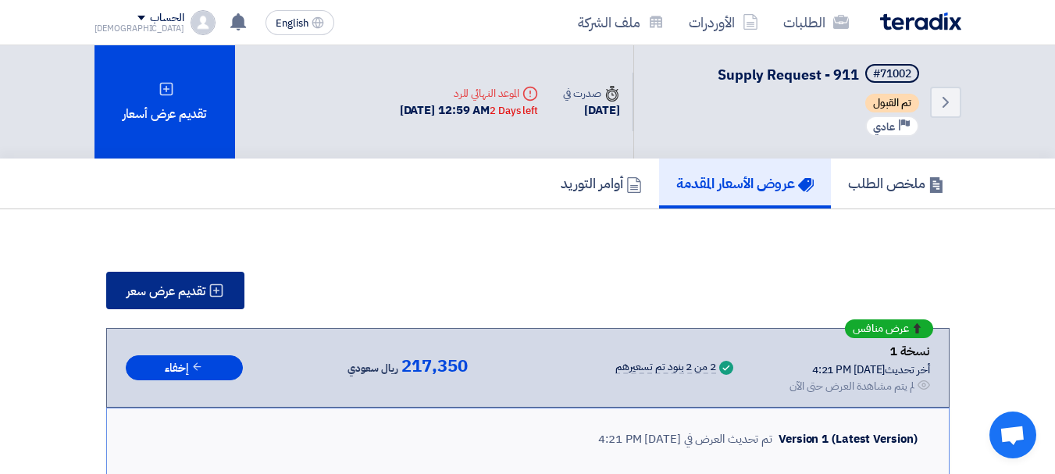
click at [197, 292] on span "تقديم عرض سعر" at bounding box center [165, 291] width 79 height 12
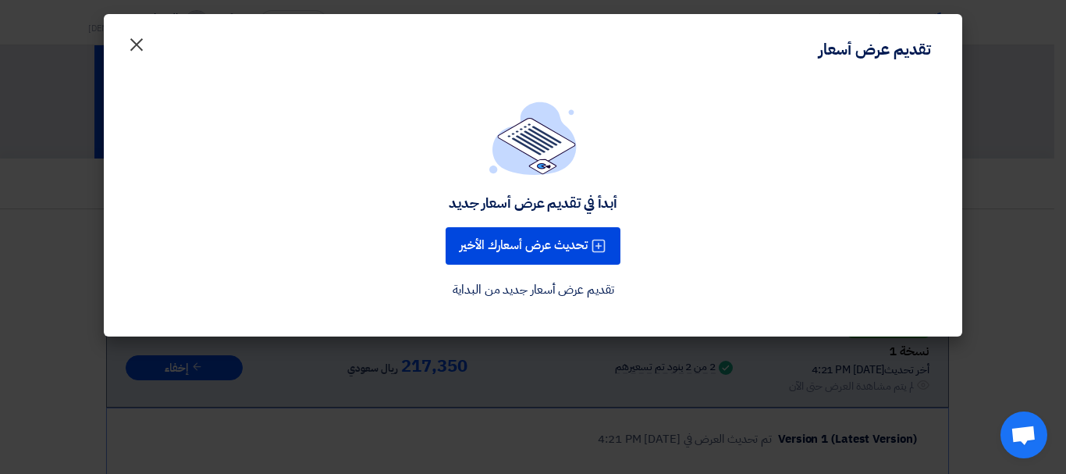
click at [134, 47] on span "×" at bounding box center [136, 43] width 19 height 47
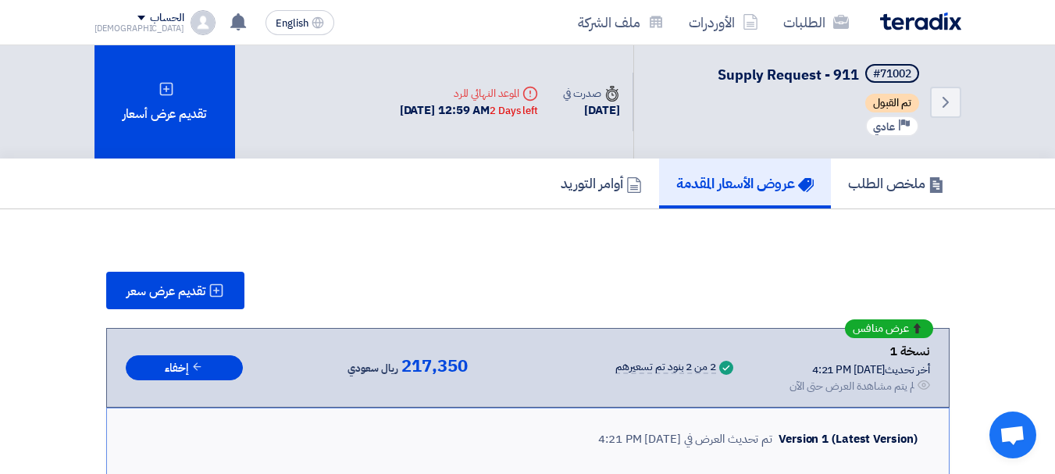
click at [961, 97] on div "Back #71002 Supply Request - 911 تم القبول Priority عادي Time صدرت في [DATE] De…" at bounding box center [528, 101] width 890 height 113
